Goal: Task Accomplishment & Management: Use online tool/utility

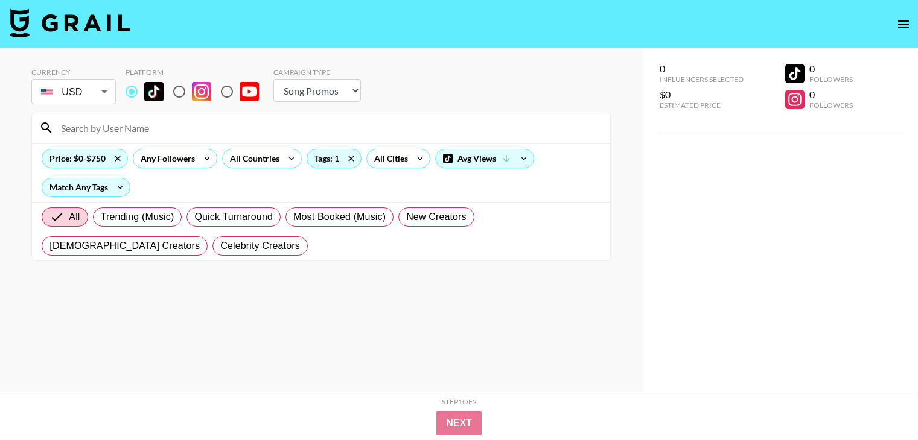
select select "Song"
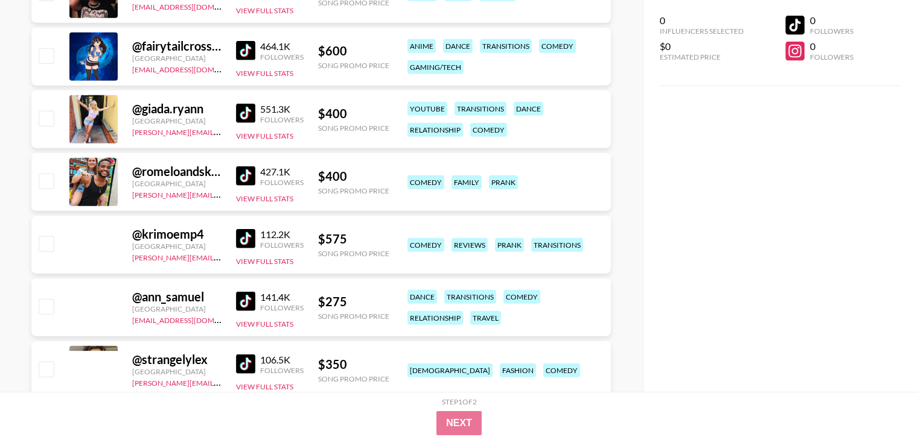
scroll to position [12267, 0]
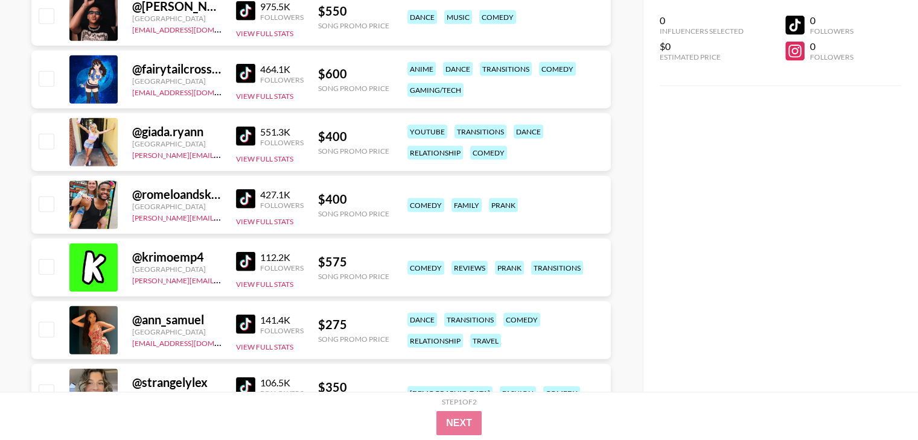
click at [688, 136] on div "0 Influencers Selected $0 Estimated Price 0 Followers 0 Followers" at bounding box center [780, 196] width 275 height 392
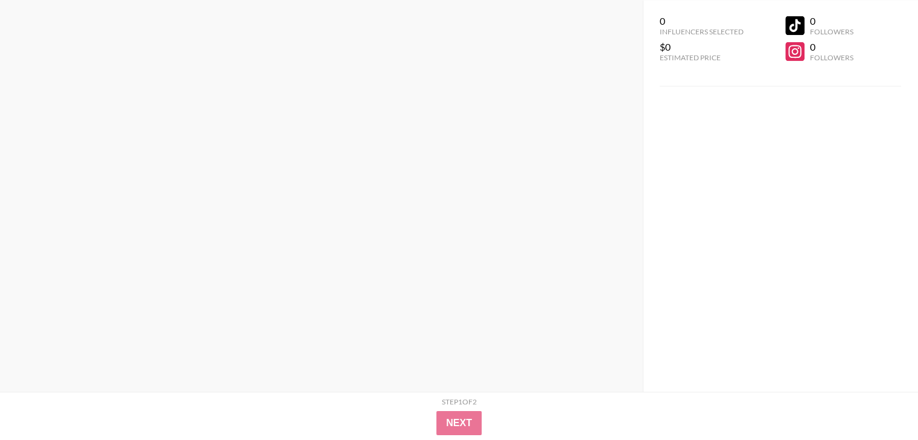
scroll to position [0, 0]
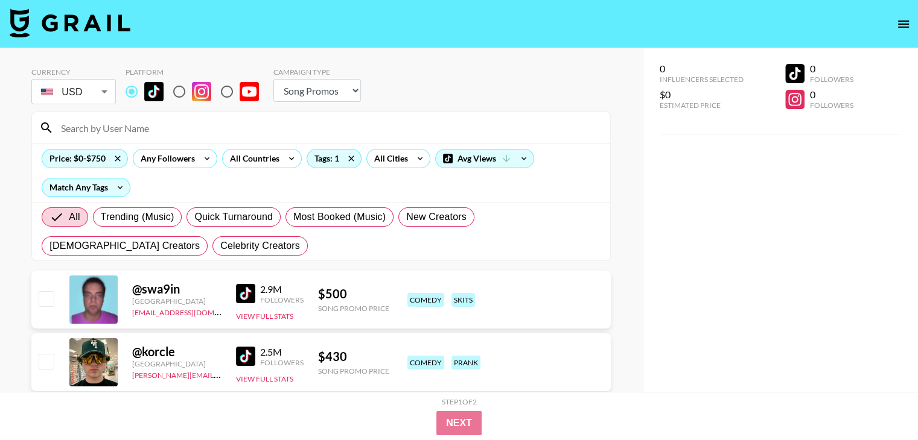
click at [207, 132] on input at bounding box center [328, 127] width 549 height 19
click at [350, 157] on icon at bounding box center [351, 158] width 5 height 5
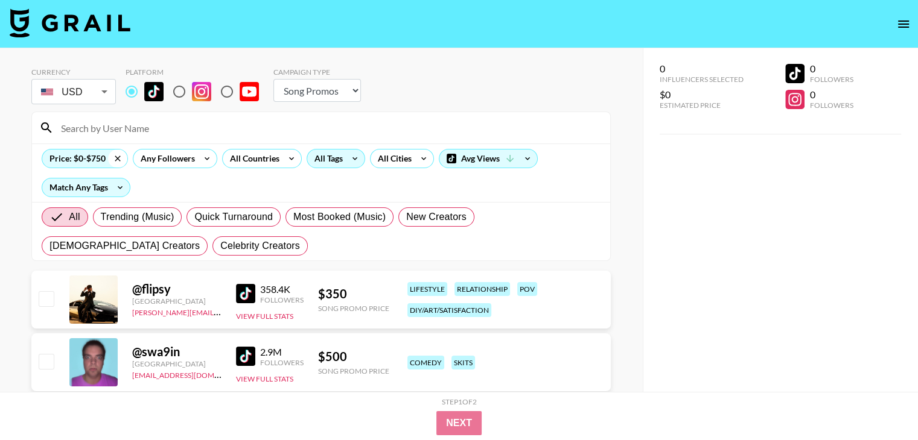
click at [119, 155] on icon at bounding box center [117, 159] width 19 height 18
click at [129, 129] on input at bounding box center [328, 127] width 549 height 19
paste input "[PERSON_NAME].o"
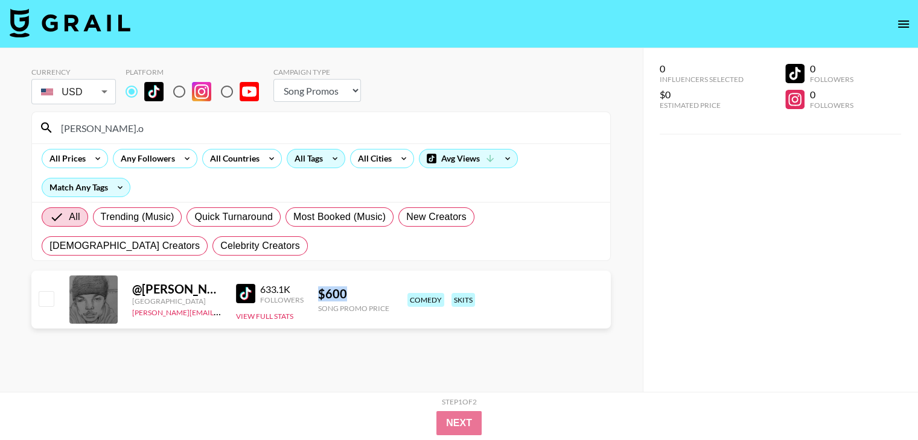
copy div "$ 600"
drag, startPoint x: 357, startPoint y: 290, endPoint x: 311, endPoint y: 285, distance: 46.7
click at [311, 285] on div "@ [PERSON_NAME].o Canada [PERSON_NAME][EMAIL_ADDRESS][PERSON_NAME][DOMAIN_NAME]…" at bounding box center [320, 300] width 579 height 58
click at [159, 121] on input "[PERSON_NAME].o" at bounding box center [328, 127] width 549 height 19
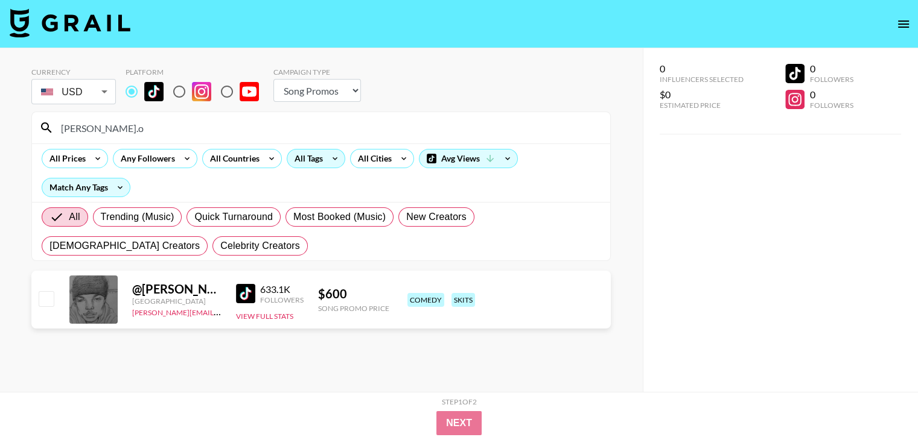
click at [159, 121] on input "[PERSON_NAME].o" at bounding box center [328, 127] width 549 height 19
paste input "tylercarpenteer"
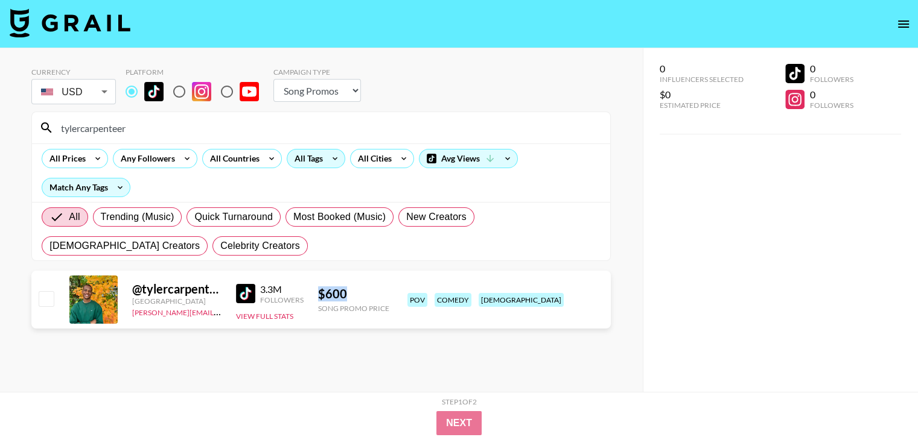
copy div "$ 600"
drag, startPoint x: 328, startPoint y: 288, endPoint x: 317, endPoint y: 287, distance: 11.5
click at [318, 287] on div "$ 600" at bounding box center [353, 294] width 71 height 15
drag, startPoint x: 179, startPoint y: 114, endPoint x: 163, endPoint y: 133, distance: 24.4
click at [178, 115] on div "tylercarpenteer" at bounding box center [321, 127] width 578 height 31
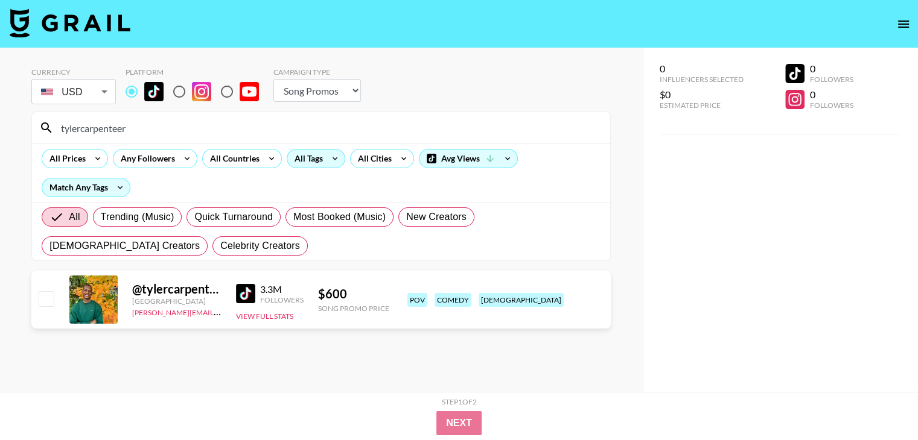
drag, startPoint x: 97, startPoint y: 142, endPoint x: 48, endPoint y: 143, distance: 48.9
click at [48, 143] on div "tylercarpenteer" at bounding box center [321, 127] width 578 height 31
paste input "bankrolldyl"
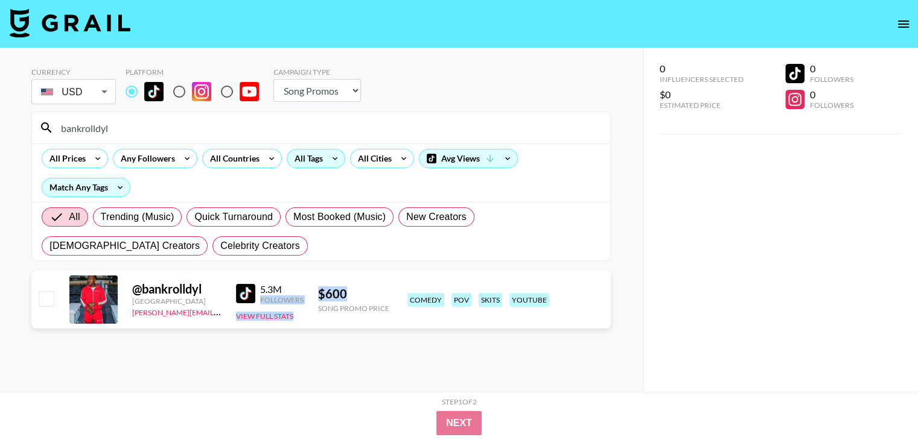
drag, startPoint x: 357, startPoint y: 299, endPoint x: 308, endPoint y: 291, distance: 49.5
click at [309, 291] on div "@ bankrolldyl [GEOGRAPHIC_DATA] [PERSON_NAME][EMAIL_ADDRESS][DOMAIN_NAME] 5.3M …" at bounding box center [320, 300] width 579 height 58
copy div "Followers View Full Stats $ 600"
click at [318, 291] on div "$ 600" at bounding box center [353, 294] width 71 height 15
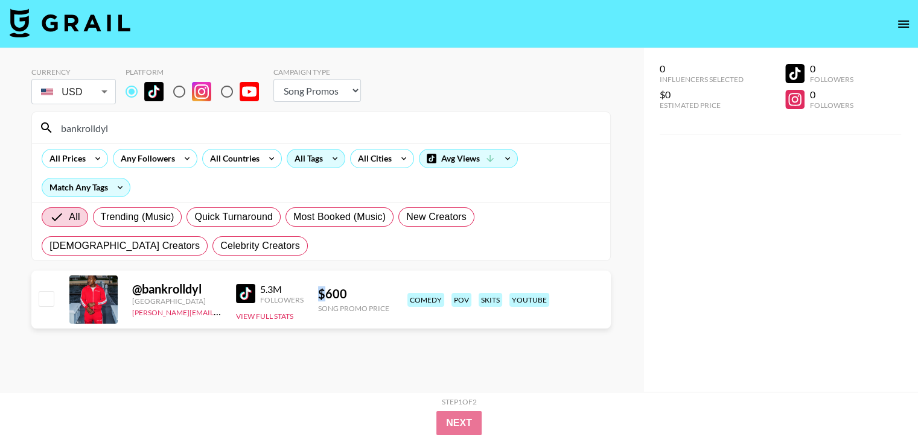
click at [321, 291] on div "$ 600" at bounding box center [353, 294] width 71 height 15
drag, startPoint x: 317, startPoint y: 291, endPoint x: 346, endPoint y: 289, distance: 29.0
click at [346, 289] on div "$ 600" at bounding box center [353, 294] width 71 height 15
copy div "$ 600"
click at [144, 132] on input "bankrolldyl" at bounding box center [328, 127] width 549 height 19
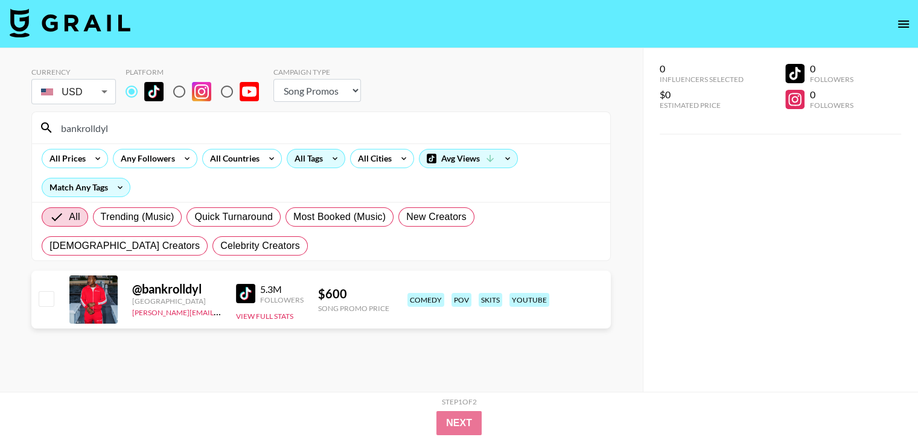
click at [144, 132] on input "bankrolldyl" at bounding box center [328, 127] width 549 height 19
paste input "frimz02"
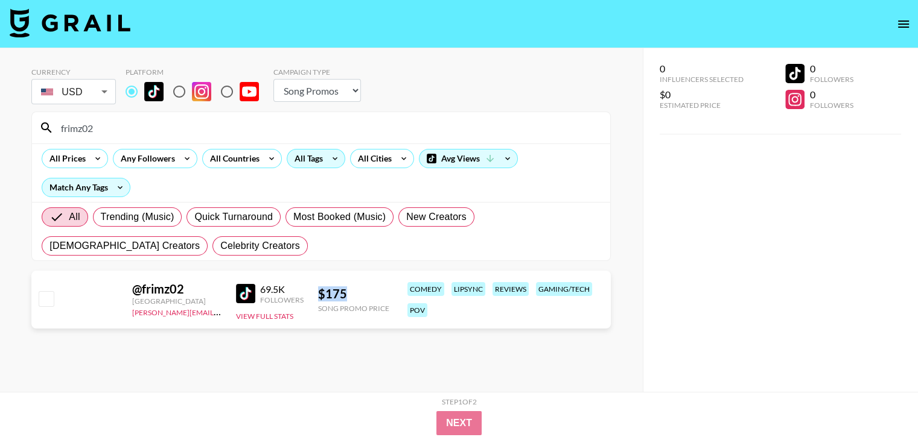
drag, startPoint x: 349, startPoint y: 286, endPoint x: 314, endPoint y: 290, distance: 35.8
click at [314, 290] on div "@ frimz02 [GEOGRAPHIC_DATA] [PERSON_NAME][EMAIL_ADDRESS][DOMAIN_NAME] 69.5K Fol…" at bounding box center [320, 300] width 579 height 58
copy div "$ 175"
drag, startPoint x: 158, startPoint y: 130, endPoint x: 65, endPoint y: 122, distance: 93.3
click at [65, 122] on input "frimz02" at bounding box center [328, 127] width 549 height 19
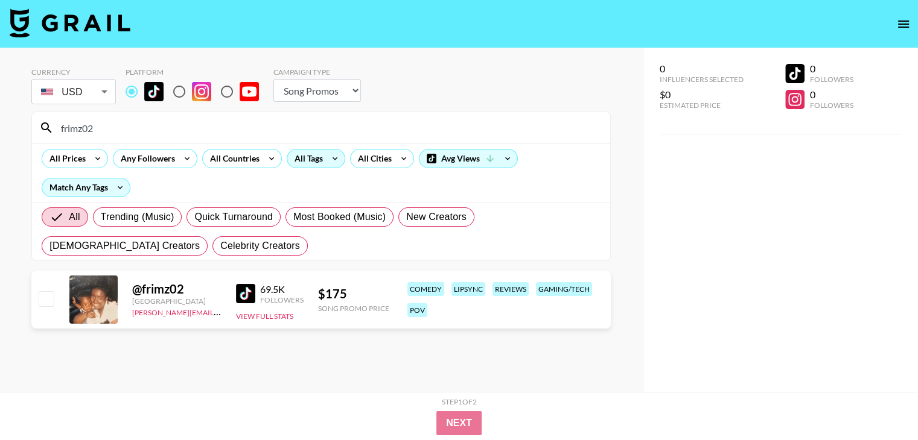
paste input "magic.mikke"
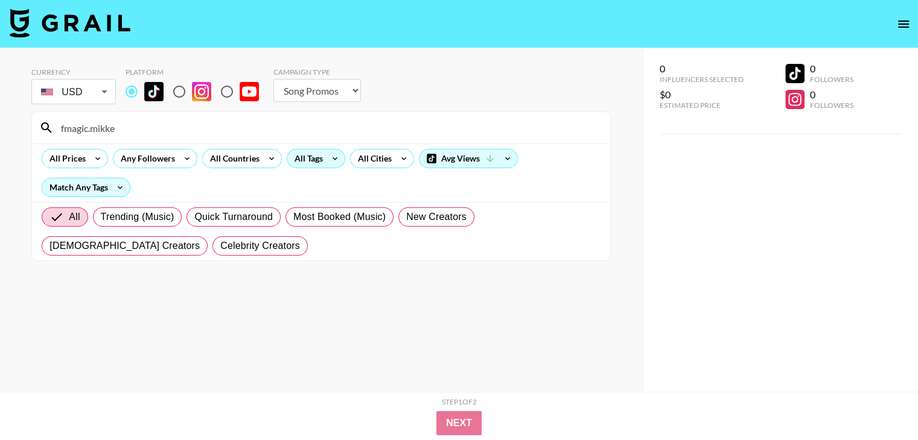
click at [72, 130] on input "fmagic.mikke" at bounding box center [328, 127] width 549 height 19
paste input
click at [148, 124] on input "magic.mikke" at bounding box center [328, 127] width 549 height 19
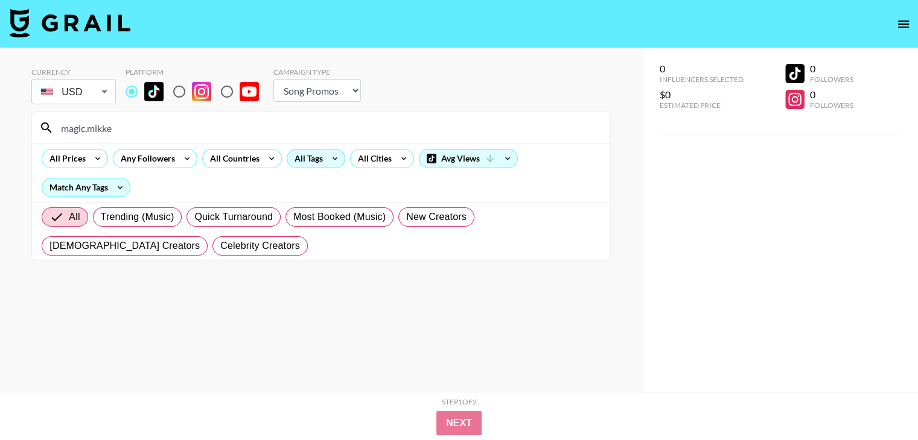
click at [112, 130] on input "magic.mikke" at bounding box center [328, 127] width 549 height 19
paste input "wowdrew"
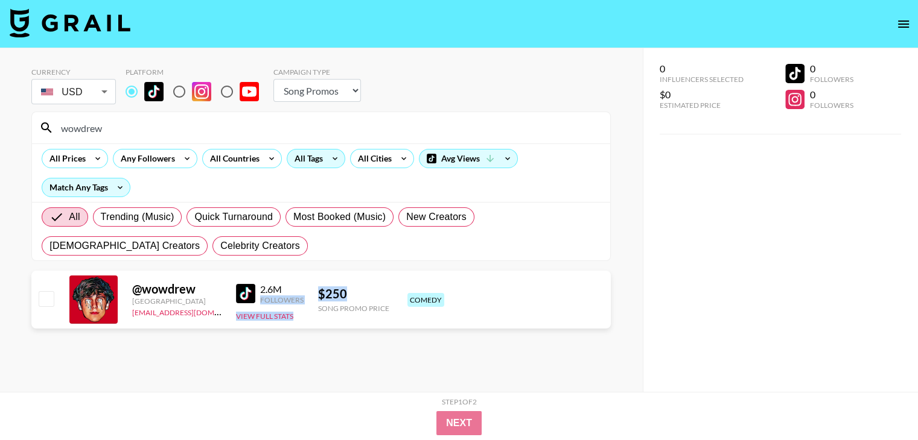
drag, startPoint x: 316, startPoint y: 288, endPoint x: 308, endPoint y: 288, distance: 7.2
click at [308, 288] on div "@ wowdrew [GEOGRAPHIC_DATA] [EMAIL_ADDRESS][DOMAIN_NAME] 2.6M Followers View Fu…" at bounding box center [320, 300] width 579 height 58
click at [326, 288] on div "$ 250" at bounding box center [353, 294] width 71 height 15
click at [320, 293] on div "$ 250" at bounding box center [353, 294] width 71 height 15
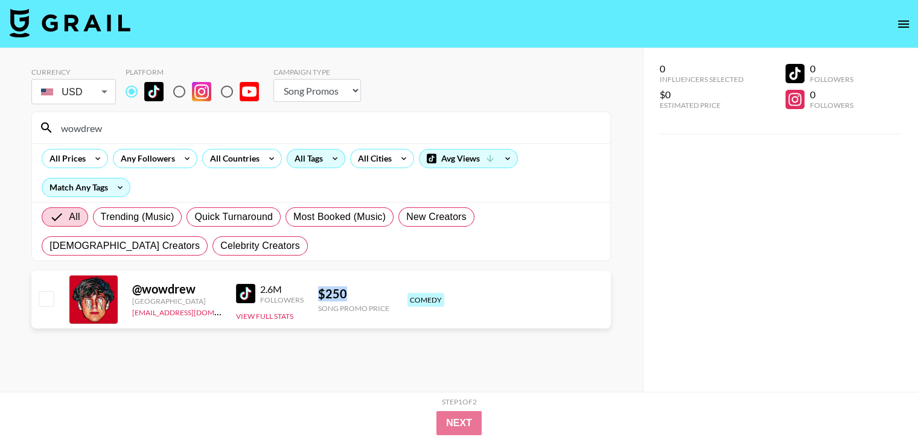
drag, startPoint x: 317, startPoint y: 293, endPoint x: 351, endPoint y: 294, distance: 33.8
click at [351, 294] on div "$ 250" at bounding box center [353, 294] width 71 height 15
copy div "$ 250"
click at [156, 131] on input "wowdrew" at bounding box center [328, 127] width 549 height 19
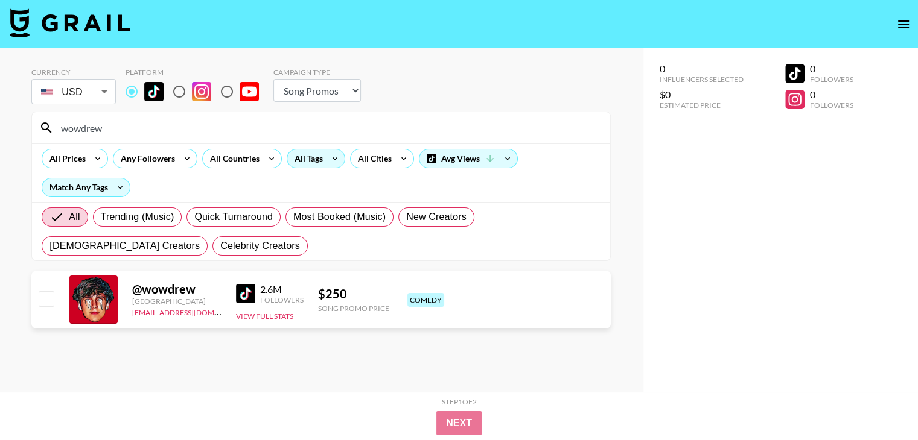
paste input "breywebb"
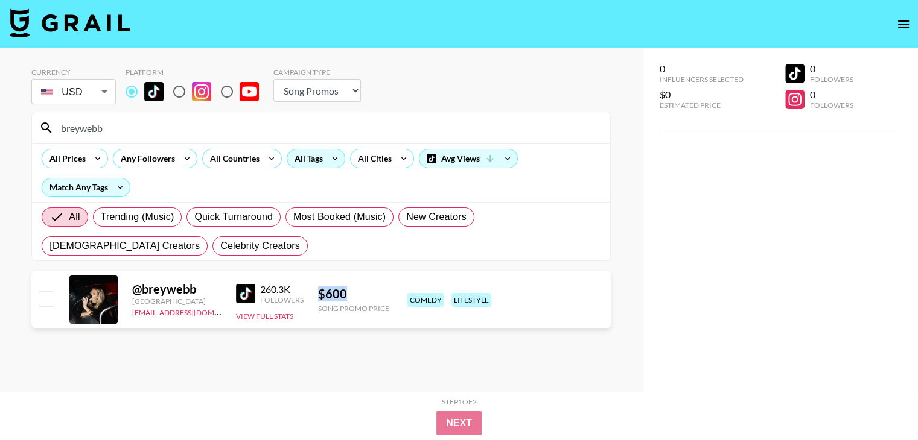
drag, startPoint x: 352, startPoint y: 291, endPoint x: 319, endPoint y: 294, distance: 33.3
click at [319, 294] on div "$ 600" at bounding box center [353, 294] width 71 height 15
copy div "$ 600"
drag, startPoint x: 154, startPoint y: 123, endPoint x: 42, endPoint y: 122, distance: 111.6
click at [42, 122] on div "breywebb" at bounding box center [321, 127] width 578 height 31
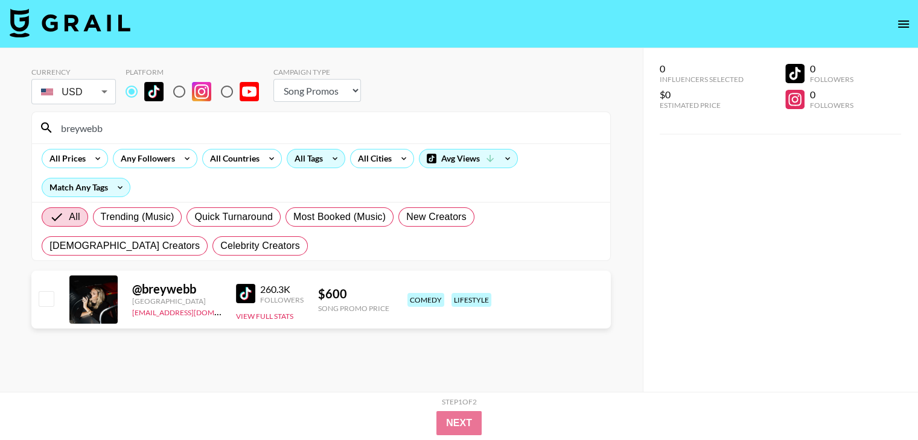
paste input "psycheswings"
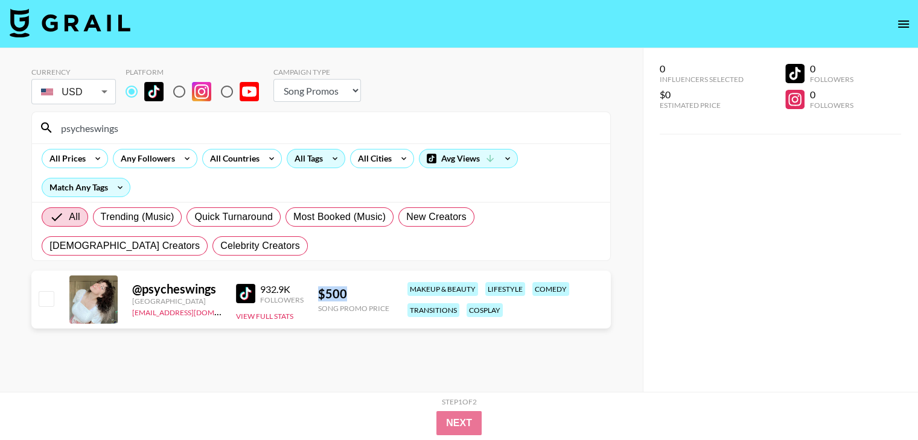
drag, startPoint x: 345, startPoint y: 299, endPoint x: 311, endPoint y: 296, distance: 34.0
click at [311, 296] on div "@ psycheswings [GEOGRAPHIC_DATA] [EMAIL_ADDRESS][DOMAIN_NAME] 932.9K Followers …" at bounding box center [320, 300] width 579 height 58
copy div "$ 500"
drag, startPoint x: 140, startPoint y: 127, endPoint x: 195, endPoint y: 186, distance: 81.5
click at [39, 125] on div "psycheswings" at bounding box center [321, 127] width 578 height 31
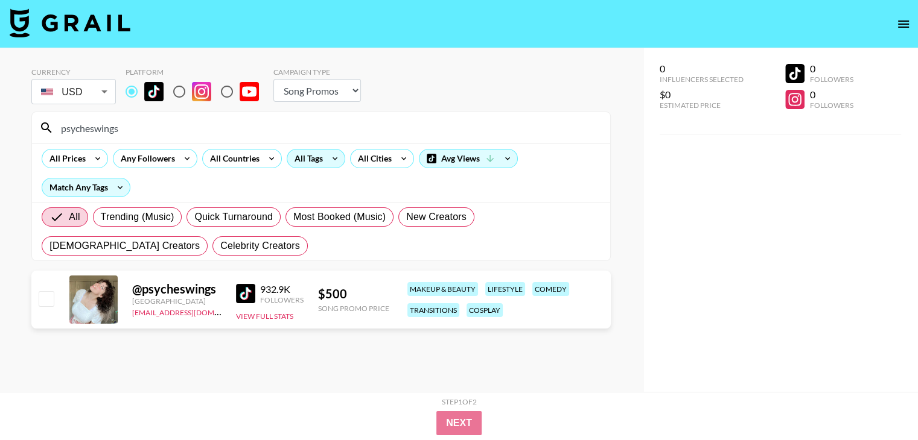
paste input "benjdl"
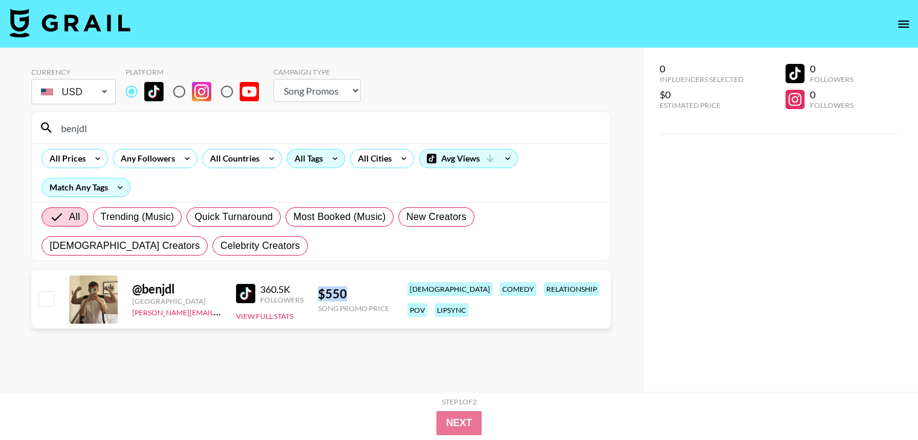
drag, startPoint x: 323, startPoint y: 291, endPoint x: 311, endPoint y: 291, distance: 12.1
click at [311, 291] on div "@ benjdl [GEOGRAPHIC_DATA] [PERSON_NAME][EMAIL_ADDRESS][PERSON_NAME][PERSON_NAM…" at bounding box center [320, 300] width 579 height 58
copy div "$ 550"
click at [130, 126] on input "benjdl" at bounding box center [328, 127] width 549 height 19
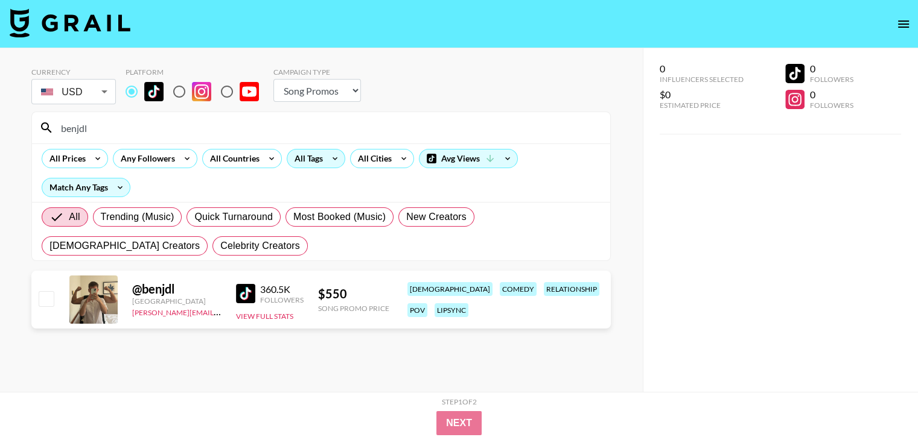
paste input "marcusterritory"
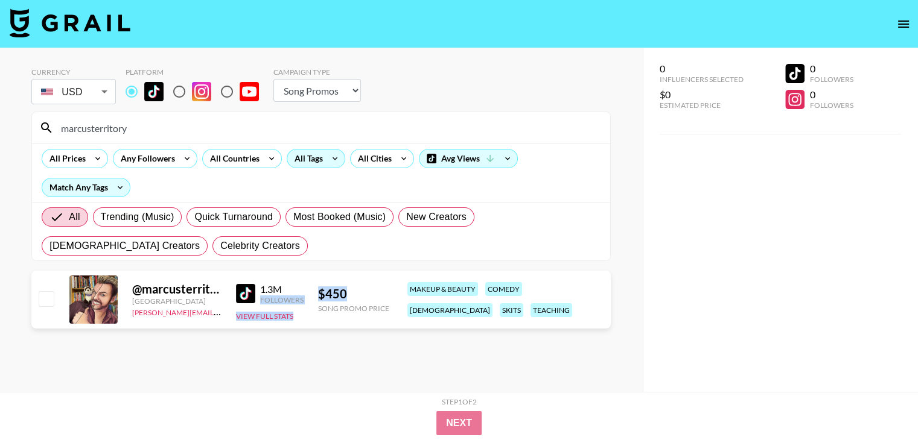
drag, startPoint x: 352, startPoint y: 288, endPoint x: 306, endPoint y: 288, distance: 45.9
click at [306, 288] on div "@ marcusterritory Canada [PERSON_NAME][EMAIL_ADDRESS][DOMAIN_NAME] 1.3M Followe…" at bounding box center [320, 300] width 579 height 58
click at [329, 288] on div "$ 450" at bounding box center [353, 294] width 71 height 15
drag, startPoint x: 329, startPoint y: 288, endPoint x: 323, endPoint y: 293, distance: 8.2
click at [329, 290] on div "$ 450" at bounding box center [353, 294] width 71 height 15
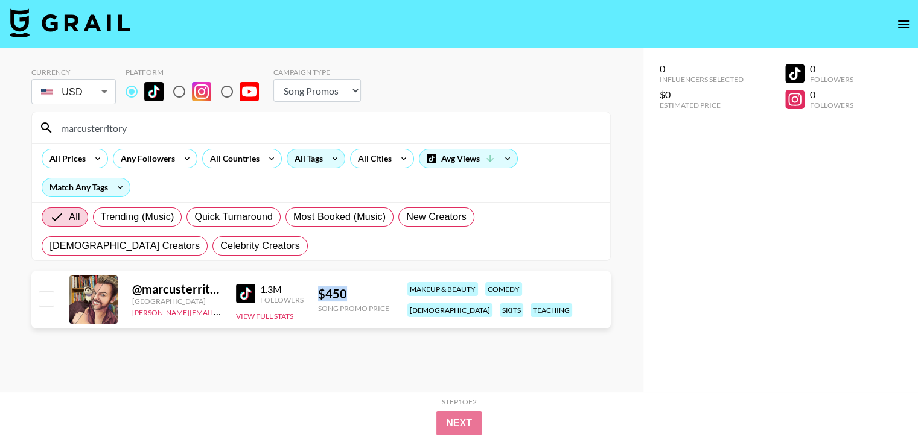
drag, startPoint x: 316, startPoint y: 294, endPoint x: 357, endPoint y: 294, distance: 41.6
click at [357, 294] on div "@ marcusterritory Canada [PERSON_NAME][EMAIL_ADDRESS][DOMAIN_NAME] 1.3M Followe…" at bounding box center [320, 300] width 579 height 58
copy div "$ 450"
click at [138, 128] on input "marcusterritory" at bounding box center [328, 127] width 549 height 19
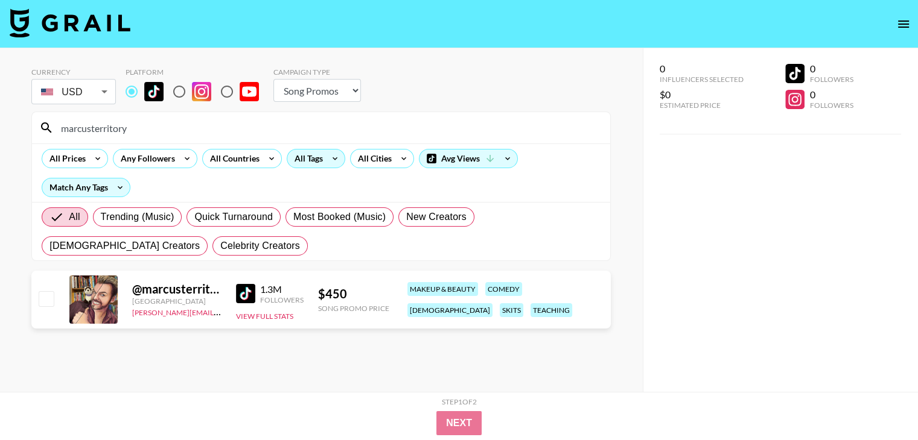
paste input "lionking1972"
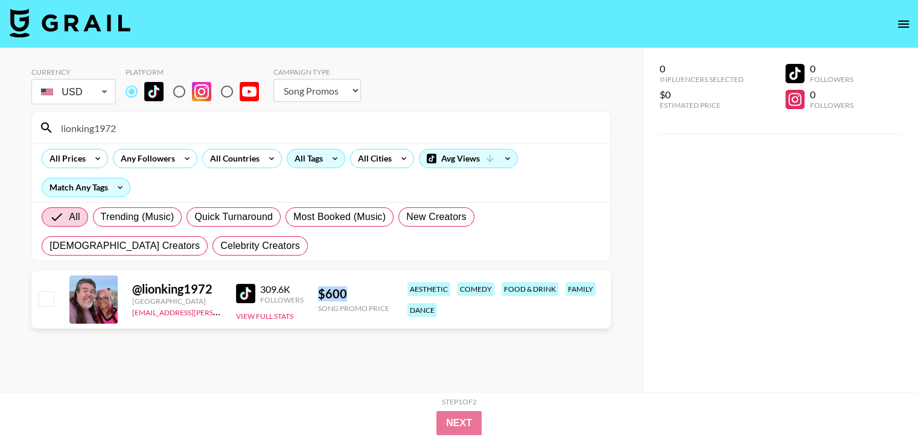
drag, startPoint x: 331, startPoint y: 293, endPoint x: 319, endPoint y: 291, distance: 12.3
click at [319, 291] on div "$ 600" at bounding box center [353, 294] width 71 height 15
drag, startPoint x: 157, startPoint y: 129, endPoint x: 0, endPoint y: 126, distance: 156.9
click at [0, 126] on div "Currency USD USD ​ Platform Campaign Type Choose Type... Song Promos Brand Prom…" at bounding box center [321, 244] width 643 height 392
paste input "imfaithelizabeth"
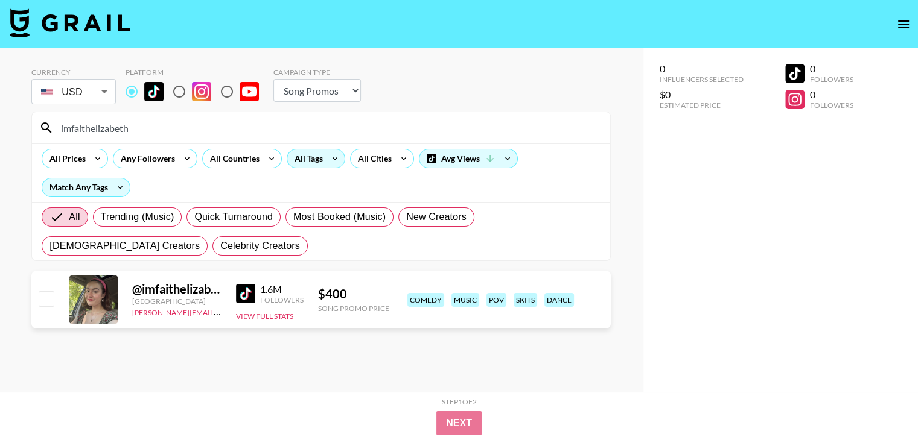
click at [133, 124] on input "imfaithelizabeth" at bounding box center [328, 127] width 549 height 19
type input "imfaithelizabeth"
drag, startPoint x: 305, startPoint y: 289, endPoint x: 363, endPoint y: 292, distance: 58.0
click at [363, 292] on div "@ imfaithelizabeth [GEOGRAPHIC_DATA] [PERSON_NAME][EMAIL_ADDRESS][DOMAIN_NAME] …" at bounding box center [320, 300] width 579 height 58
click at [344, 292] on div "$ 400" at bounding box center [353, 294] width 71 height 15
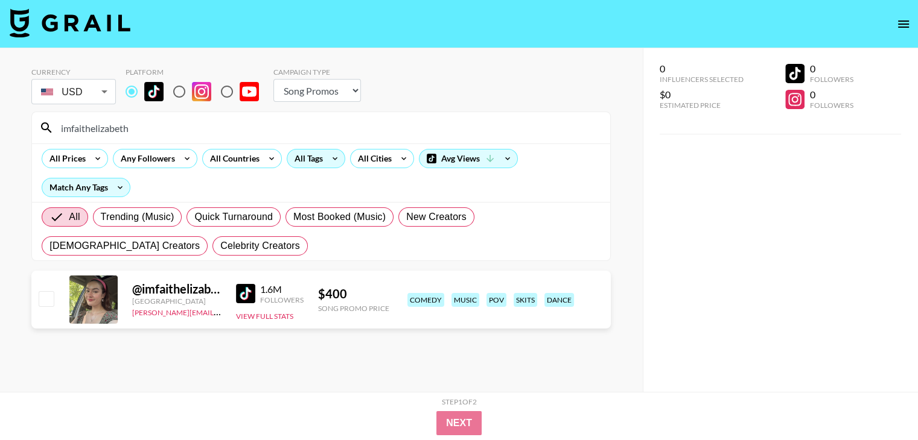
click at [344, 292] on div "$ 400" at bounding box center [353, 294] width 71 height 15
